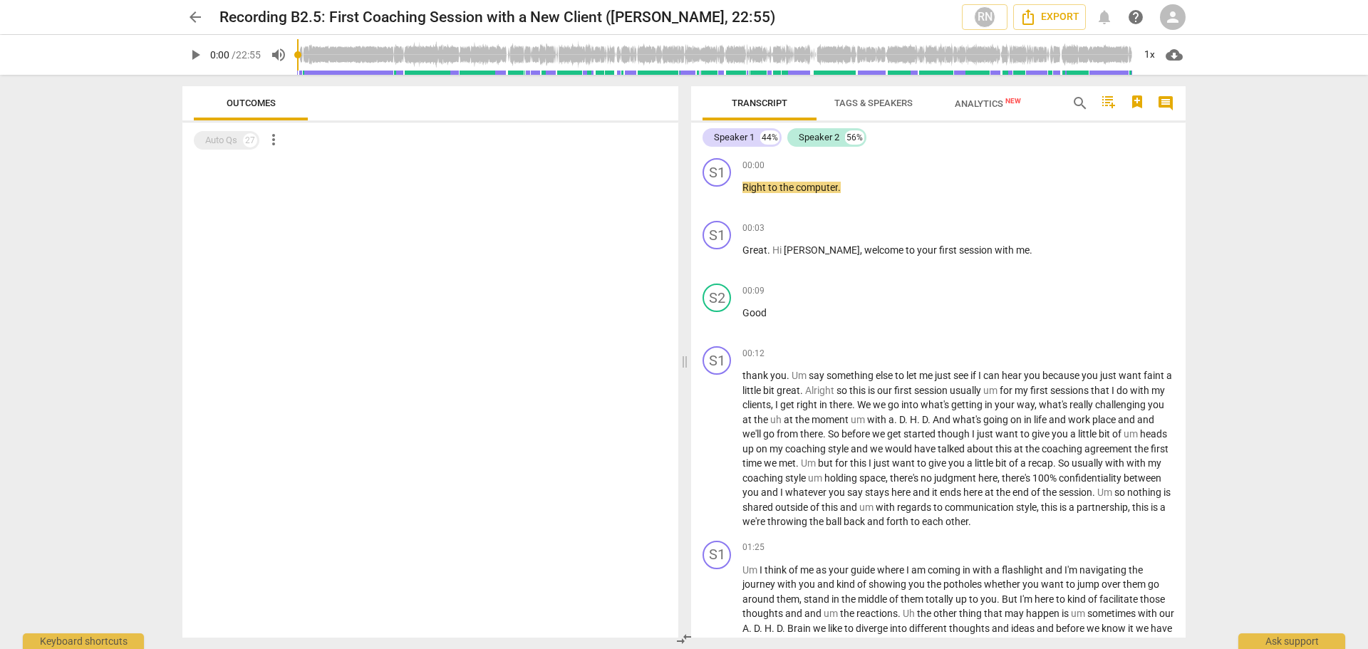
scroll to position [71, 0]
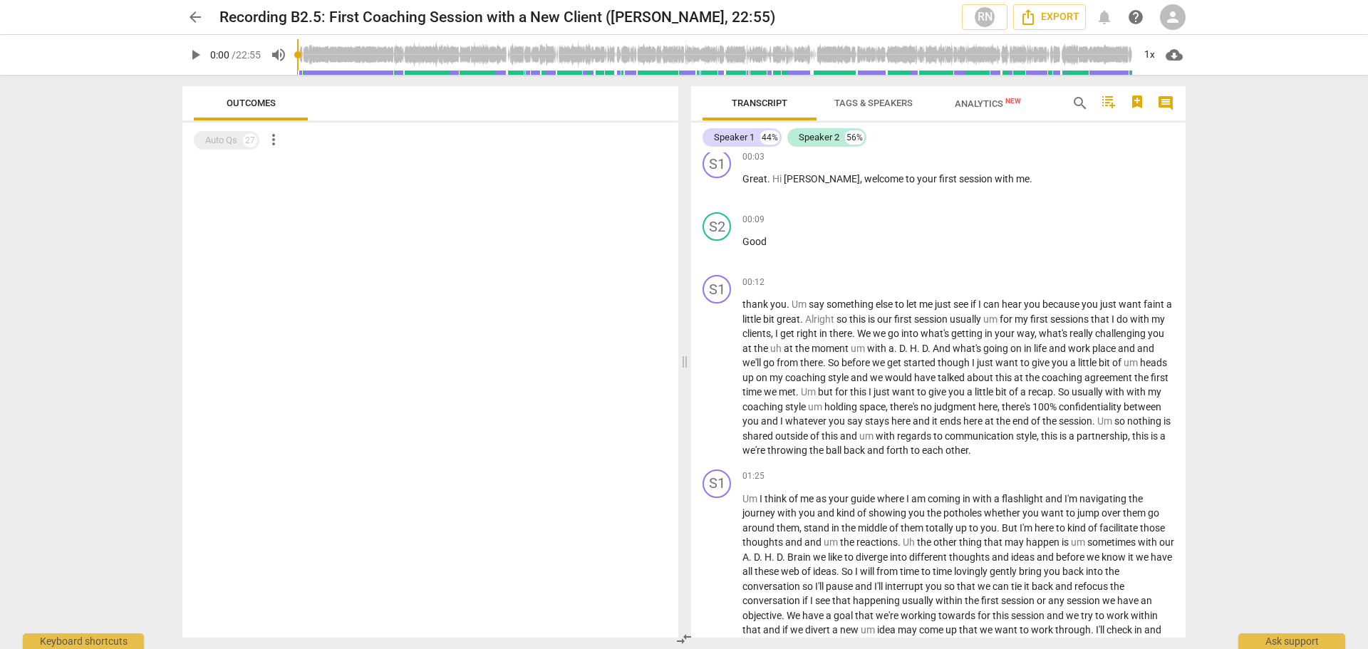
click at [192, 54] on span "play_arrow" at bounding box center [195, 54] width 17 height 17
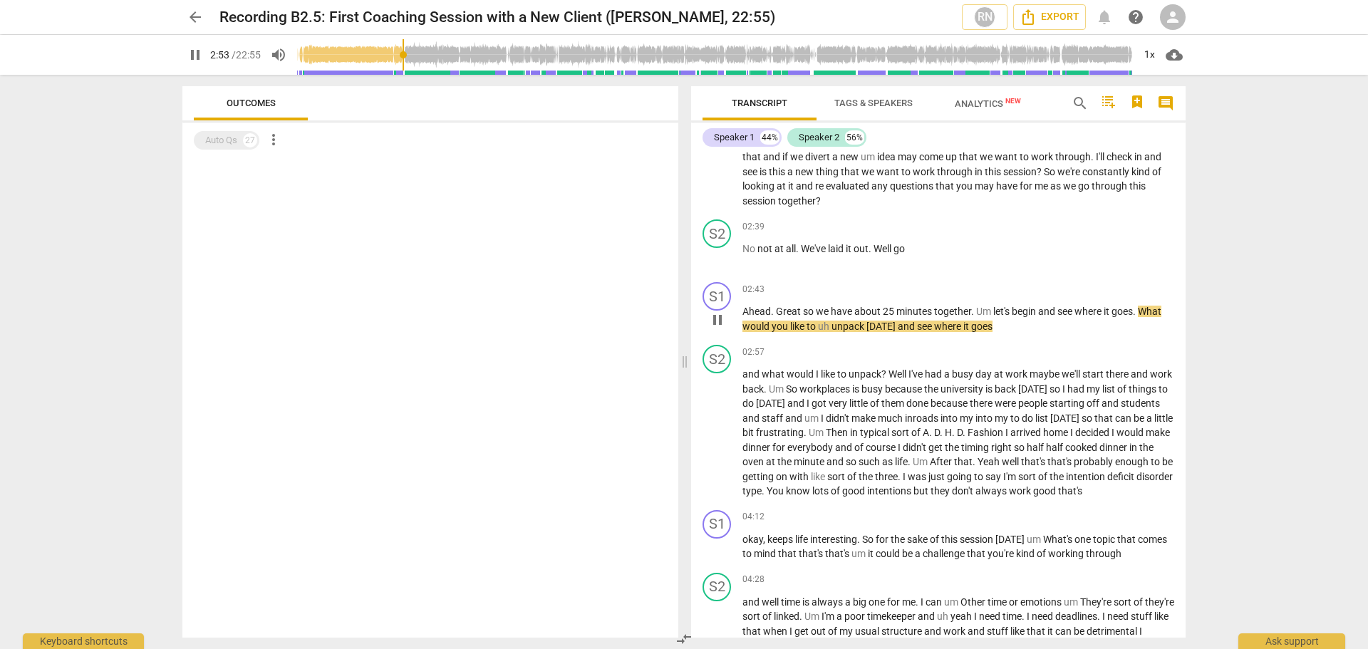
scroll to position [570, 0]
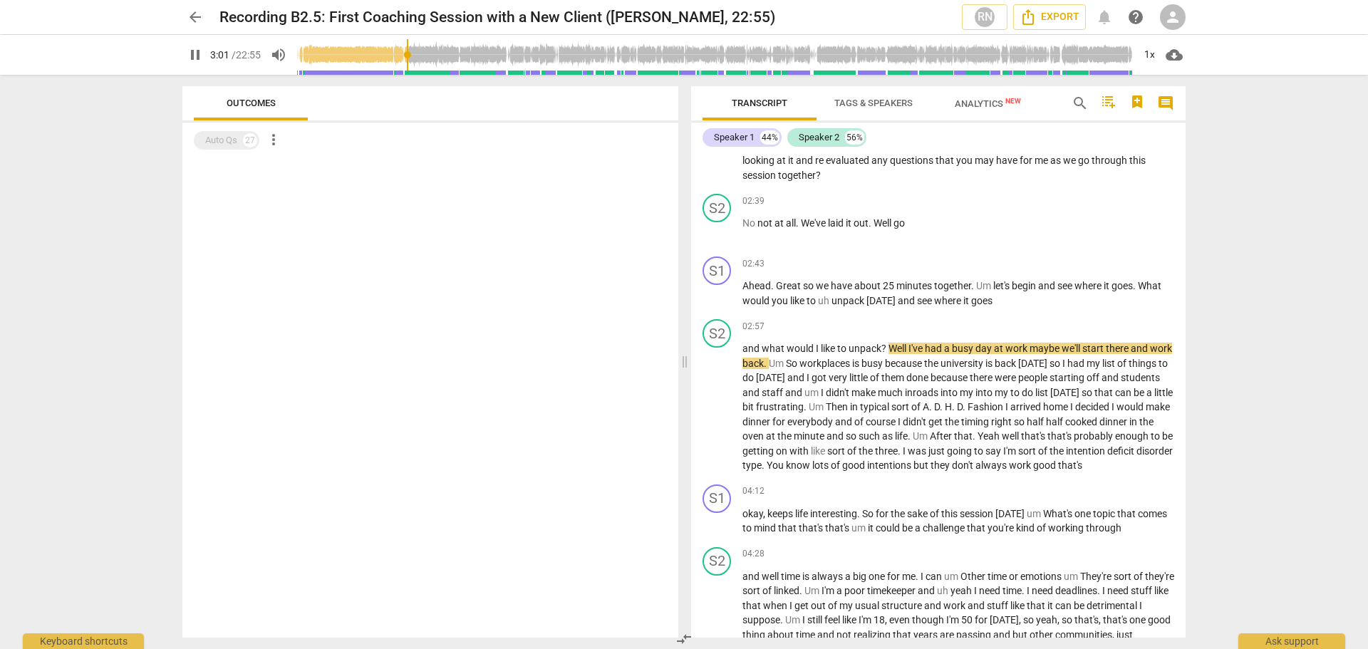
click at [195, 55] on span "pause" at bounding box center [195, 54] width 17 height 17
drag, startPoint x: 933, startPoint y: 110, endPoint x: -616, endPoint y: 68, distance: 1549.5
click at [0, 0] on html "arrow_back Recording B2.5: First Coaching Session with a New Client ([PERSON_NA…" at bounding box center [684, 0] width 1368 height 0
click at [197, 53] on span "play_arrow" at bounding box center [195, 54] width 17 height 17
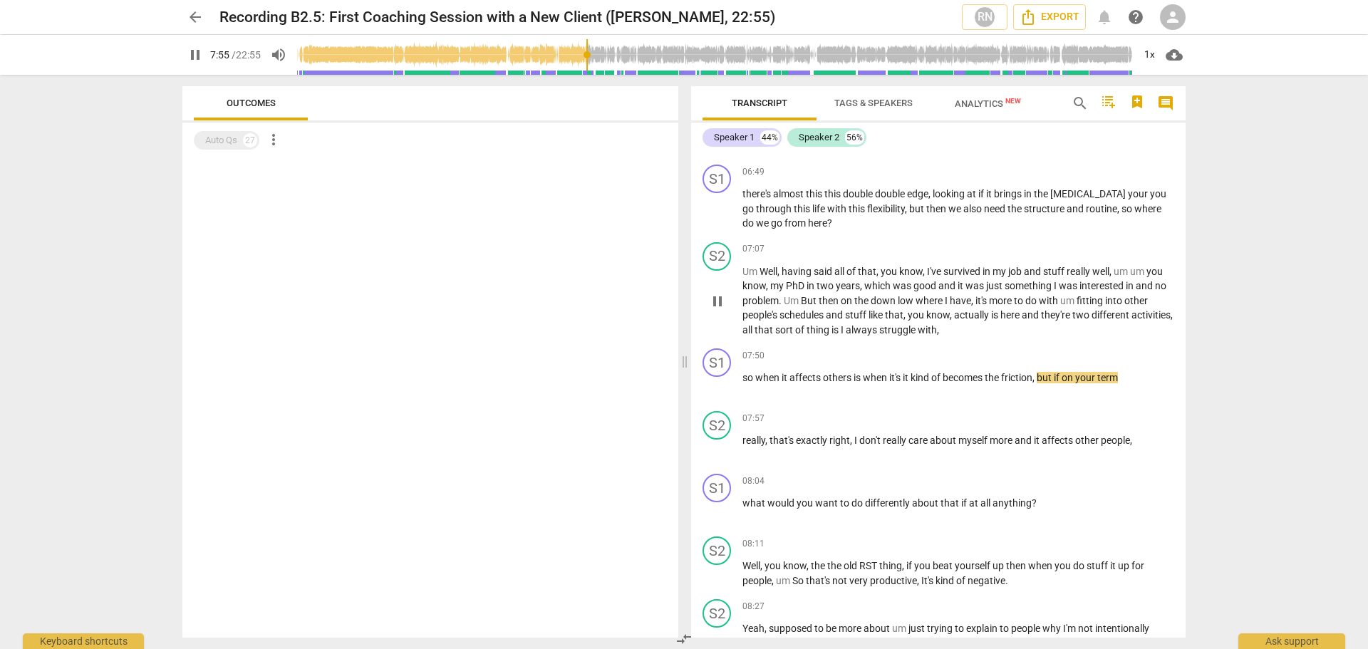
scroll to position [1567, 0]
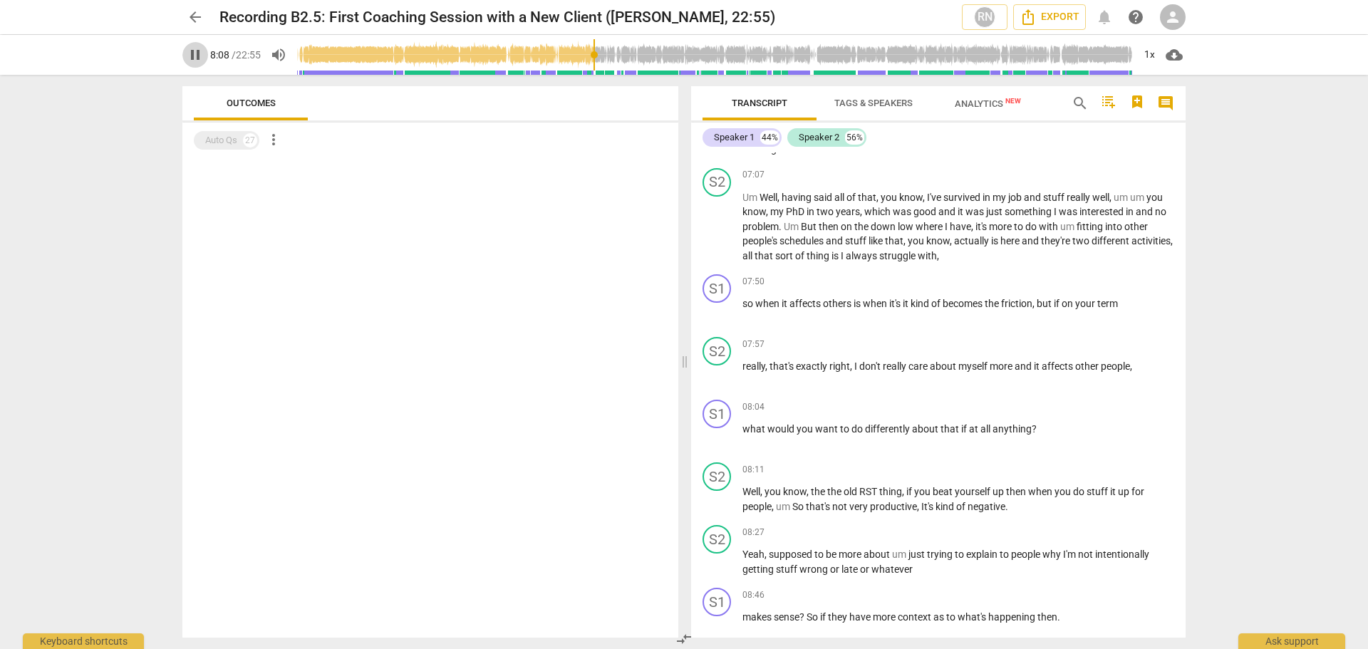
click at [192, 56] on span "pause" at bounding box center [195, 54] width 17 height 17
click at [194, 53] on span "play_arrow" at bounding box center [195, 54] width 17 height 17
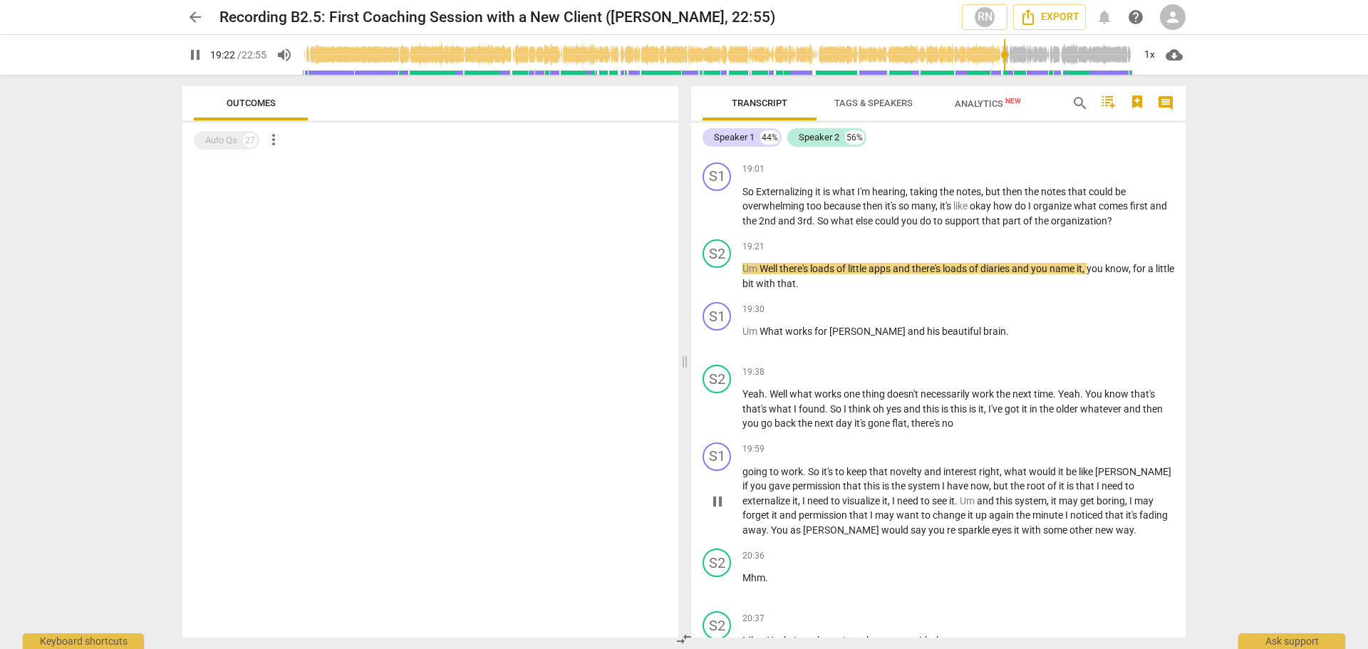
scroll to position [4420, 0]
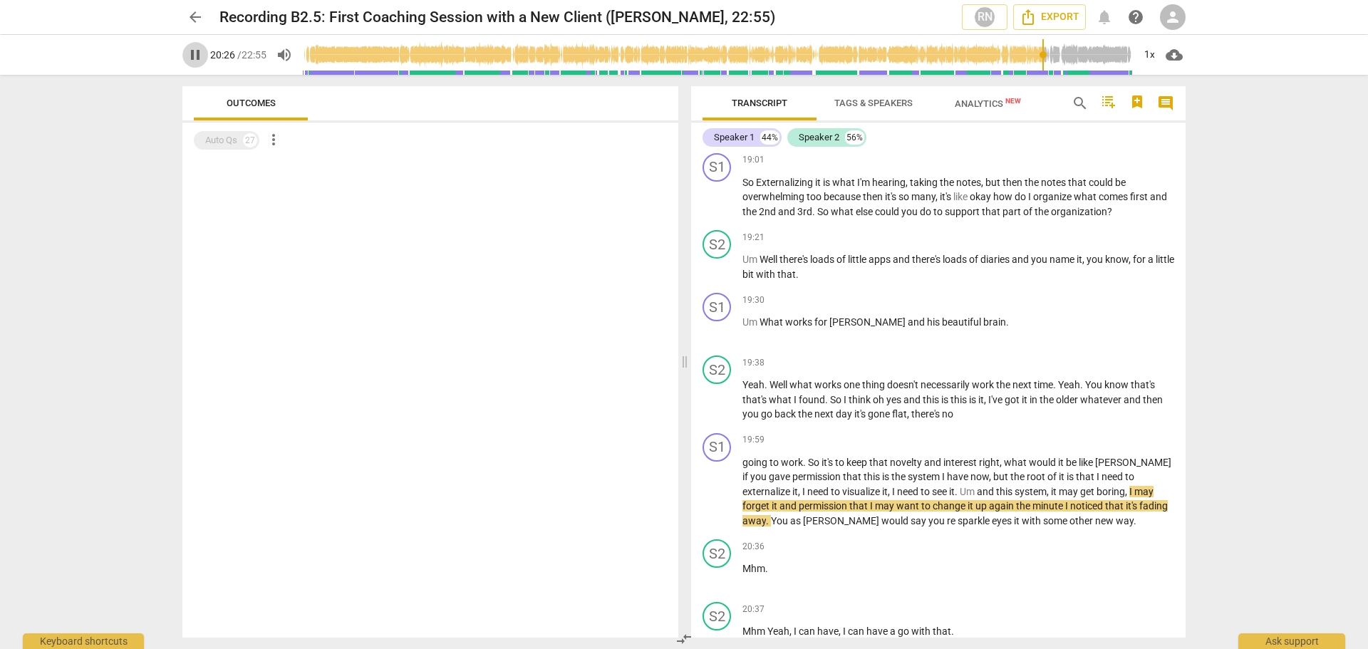
click at [195, 52] on span "pause" at bounding box center [195, 54] width 17 height 17
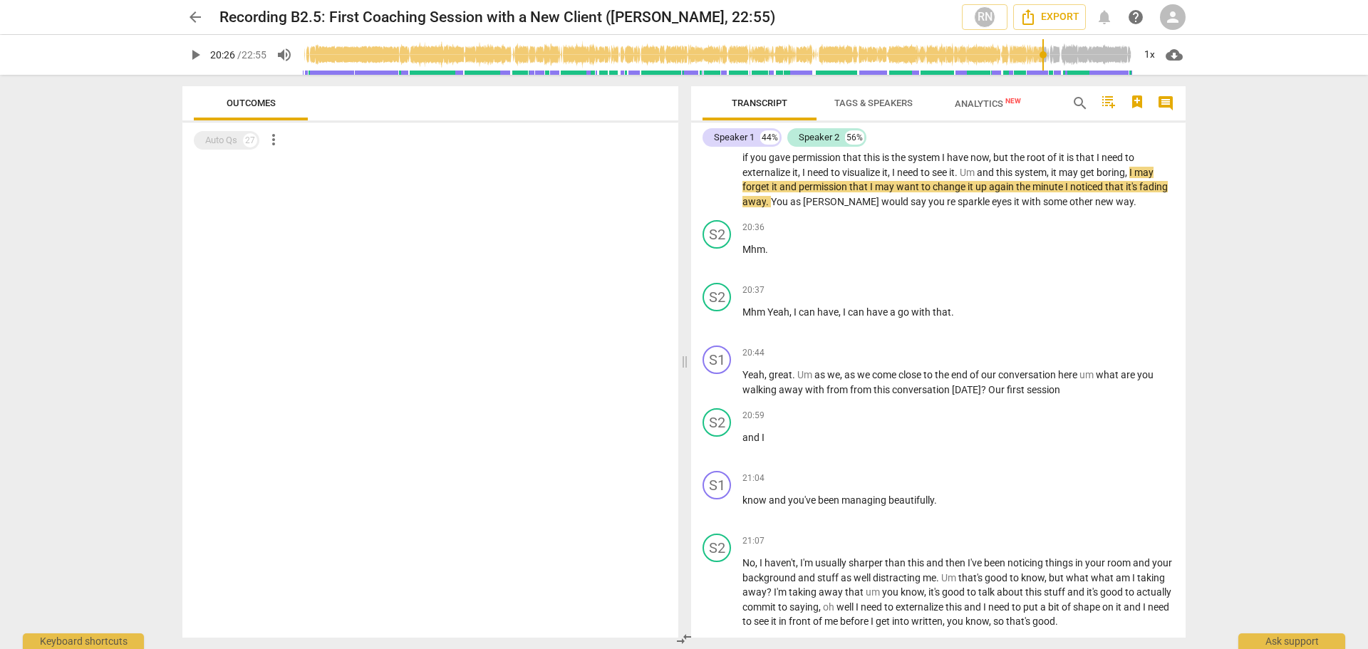
scroll to position [4776, 0]
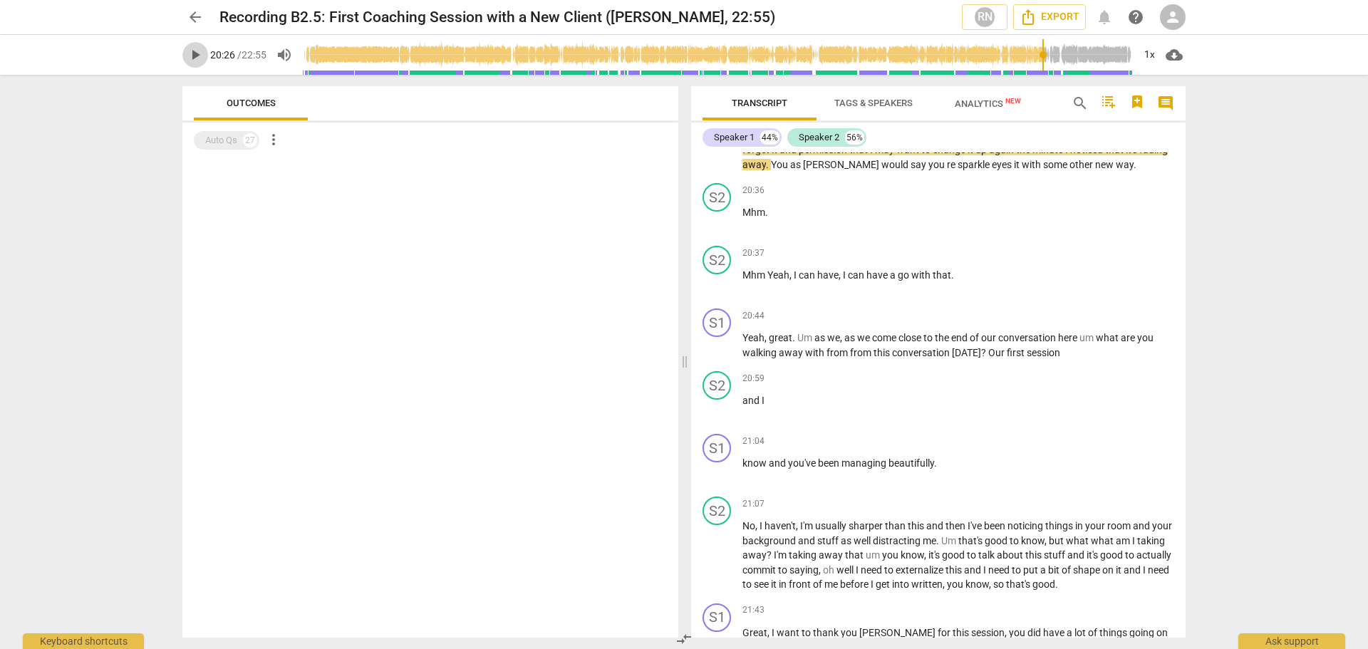
click at [191, 48] on span "play_arrow" at bounding box center [195, 54] width 17 height 17
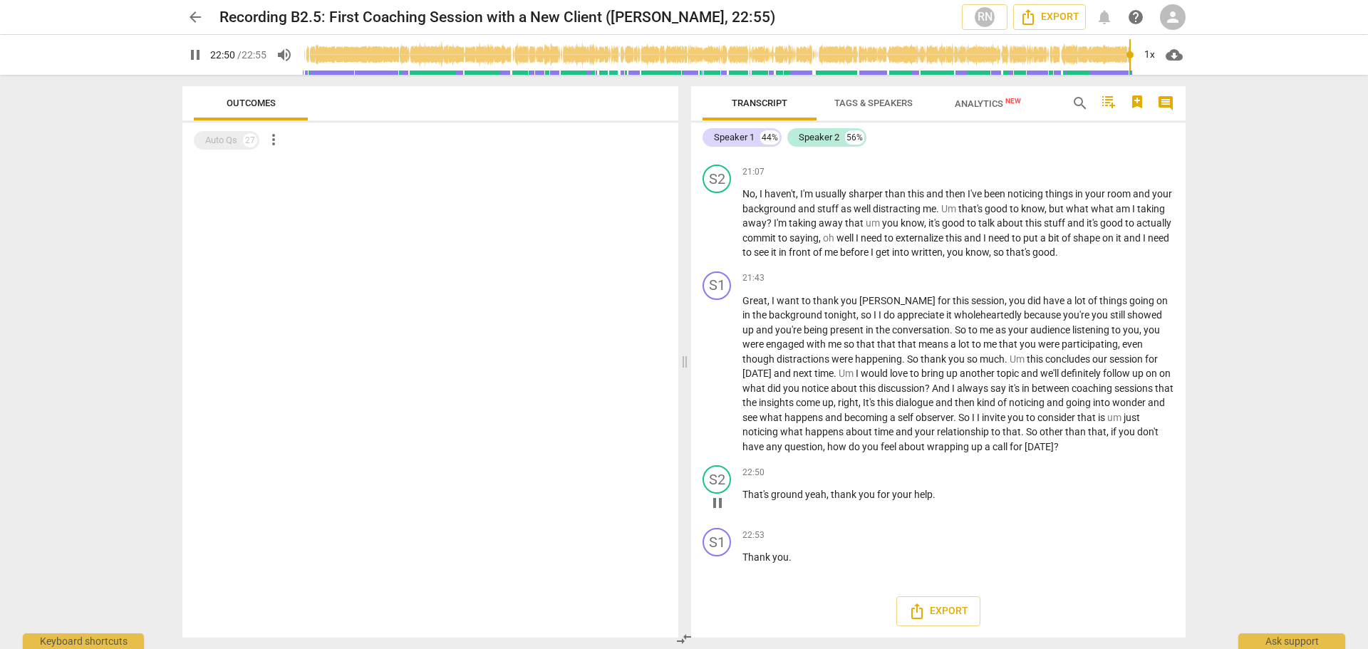
scroll to position [5066, 0]
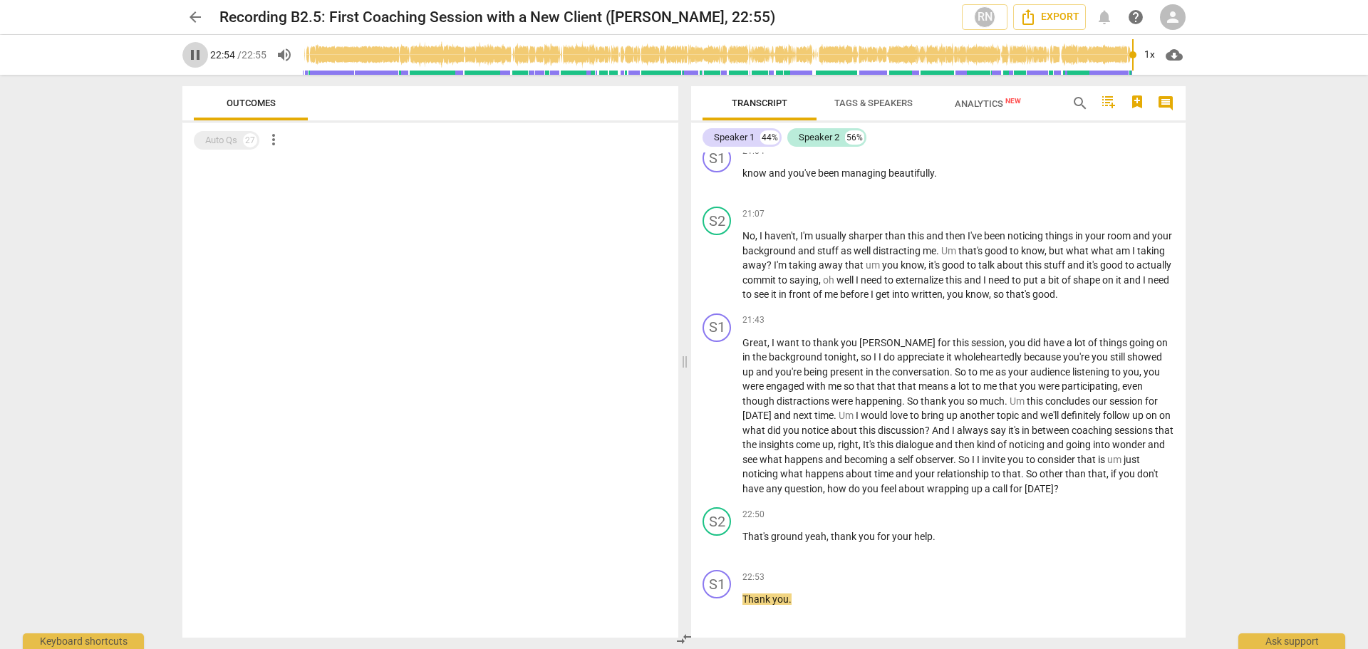
click at [197, 56] on span "pause" at bounding box center [195, 54] width 17 height 17
type input "1374"
